Goal: Task Accomplishment & Management: Use online tool/utility

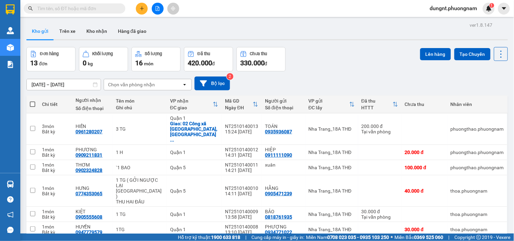
click at [70, 8] on input "text" at bounding box center [77, 8] width 80 height 7
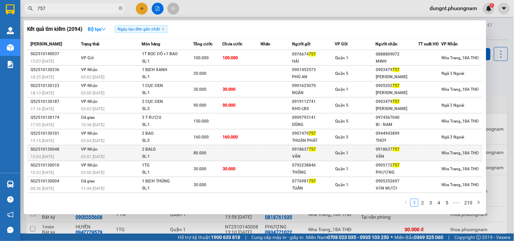
type input "757"
click at [289, 154] on td at bounding box center [275, 153] width 31 height 16
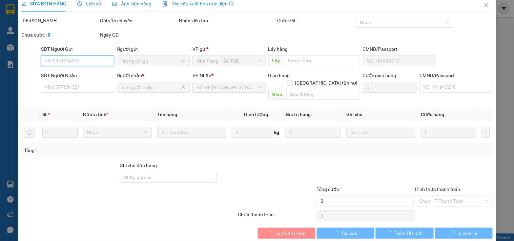
type input "0918637757"
type input "VÂN"
type input "0918637757"
type input "VÂN"
type input "80.000"
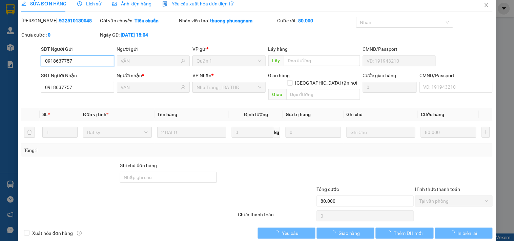
scroll to position [11, 0]
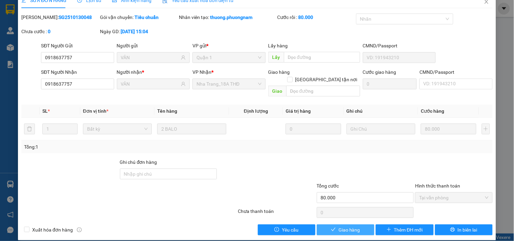
click at [347, 226] on span "Giao hàng" at bounding box center [349, 229] width 22 height 7
